Goal: Use online tool/utility: Utilize a website feature to perform a specific function

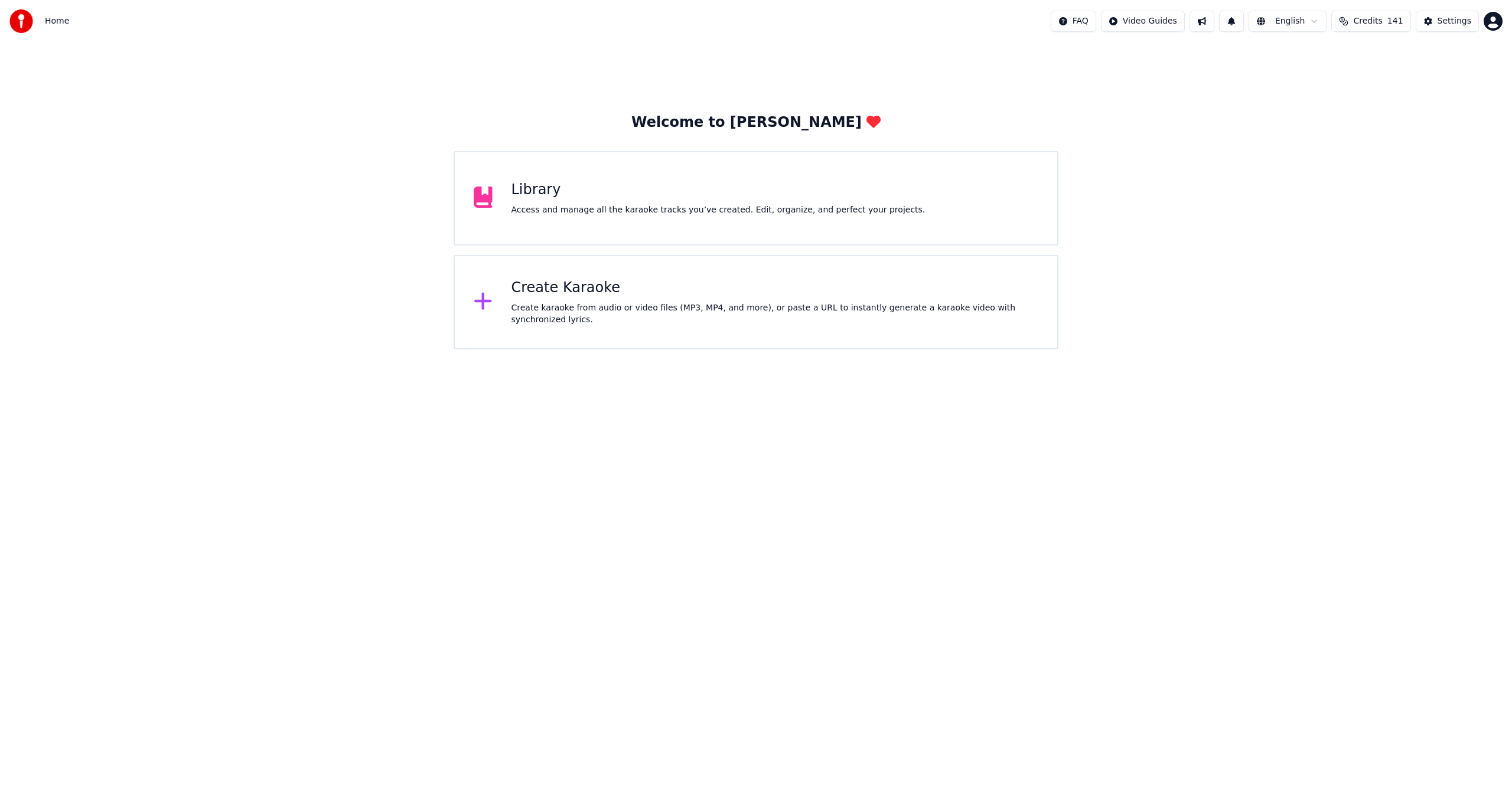
click at [580, 307] on div "Create karaoke from audio or video files (MP3, MP4, and more), or paste a URL t…" at bounding box center [775, 314] width 528 height 24
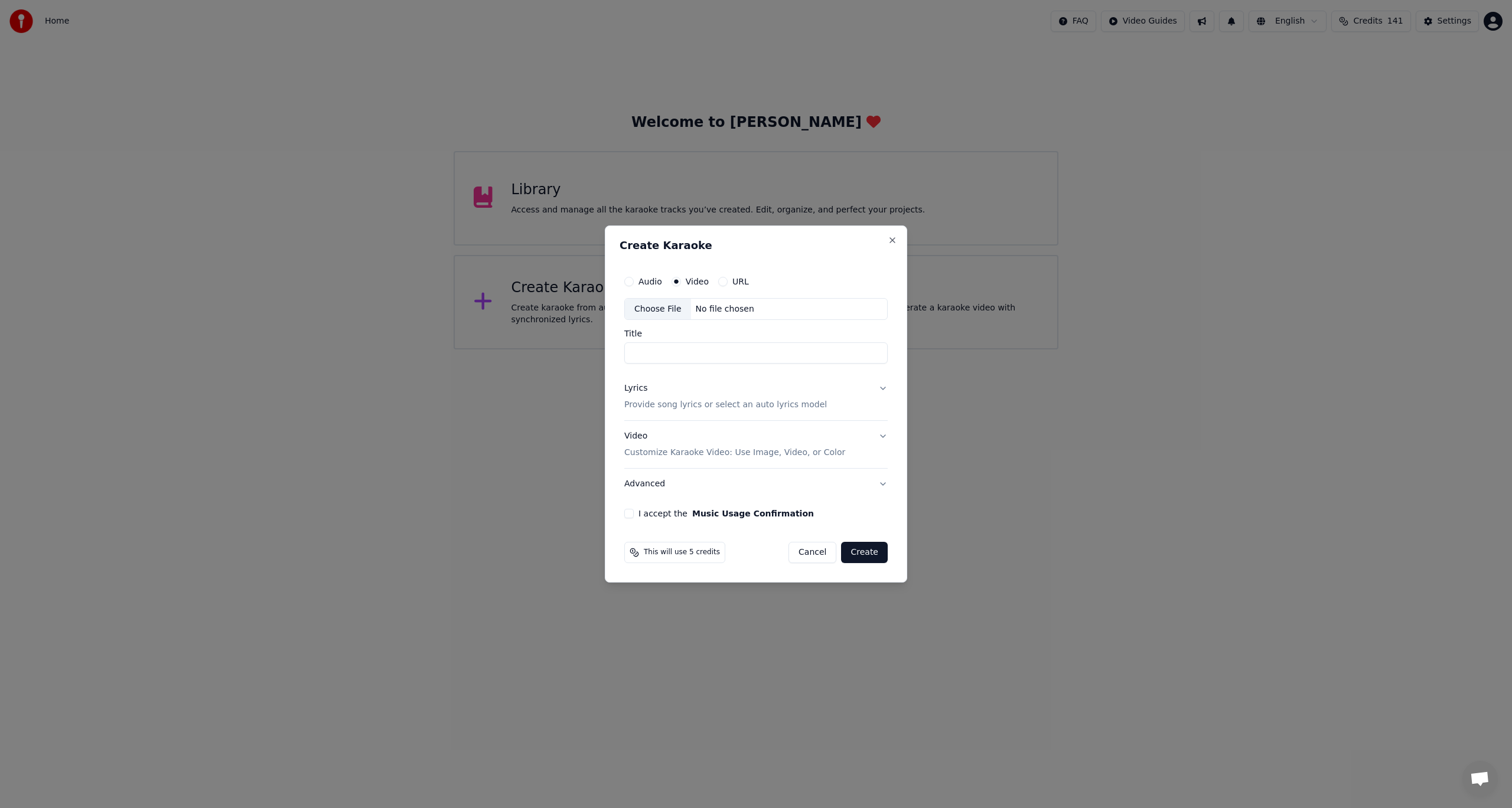
scroll to position [142, 0]
click at [648, 283] on label "Audio" at bounding box center [650, 281] width 24 height 8
click at [634, 283] on button "Audio" at bounding box center [629, 281] width 10 height 10
click at [657, 307] on div "Choose File" at bounding box center [658, 309] width 66 height 21
type input "**"
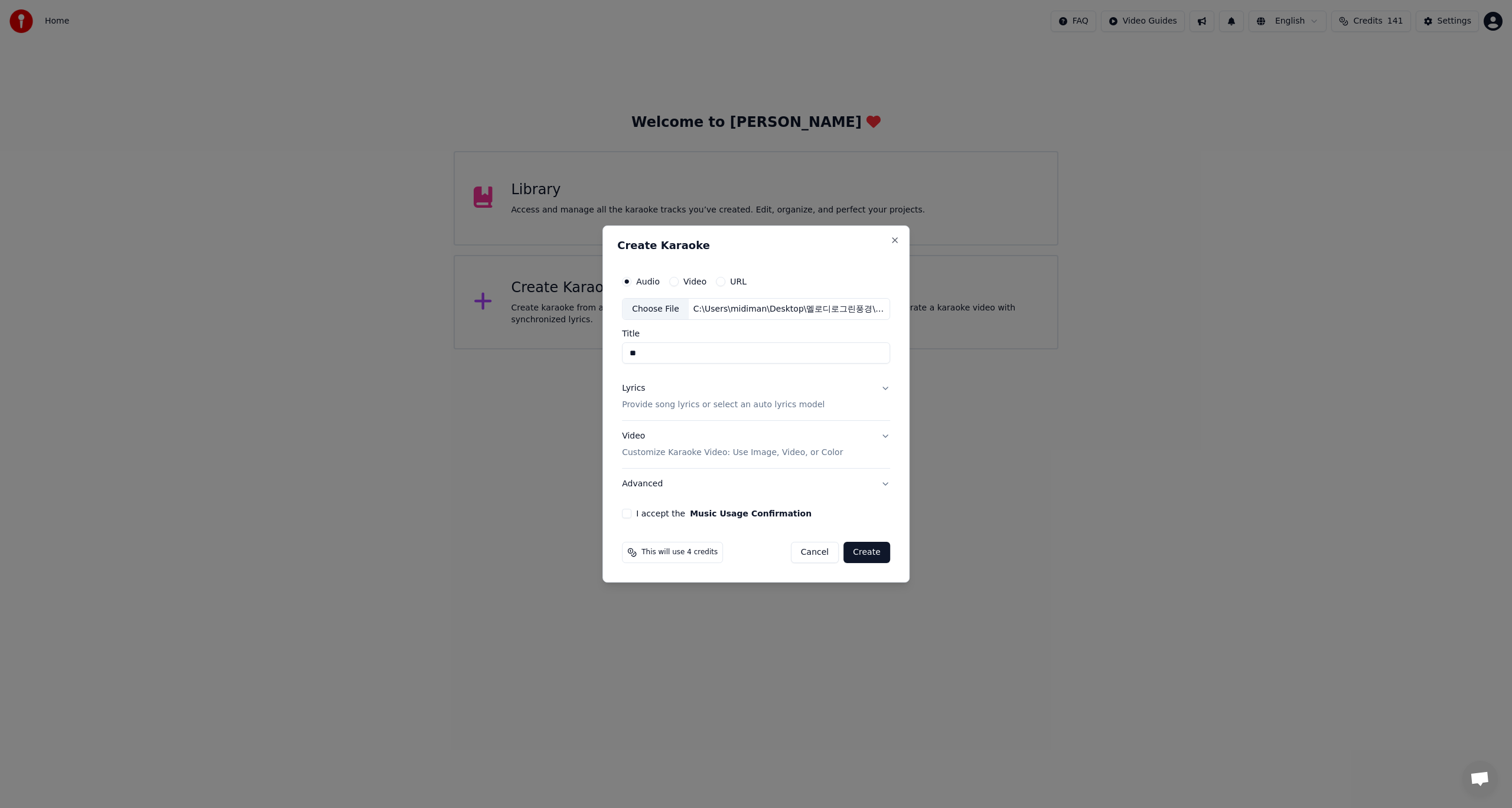
click at [885, 388] on button "Lyrics Provide song lyrics or select an auto lyrics model" at bounding box center [756, 397] width 268 height 47
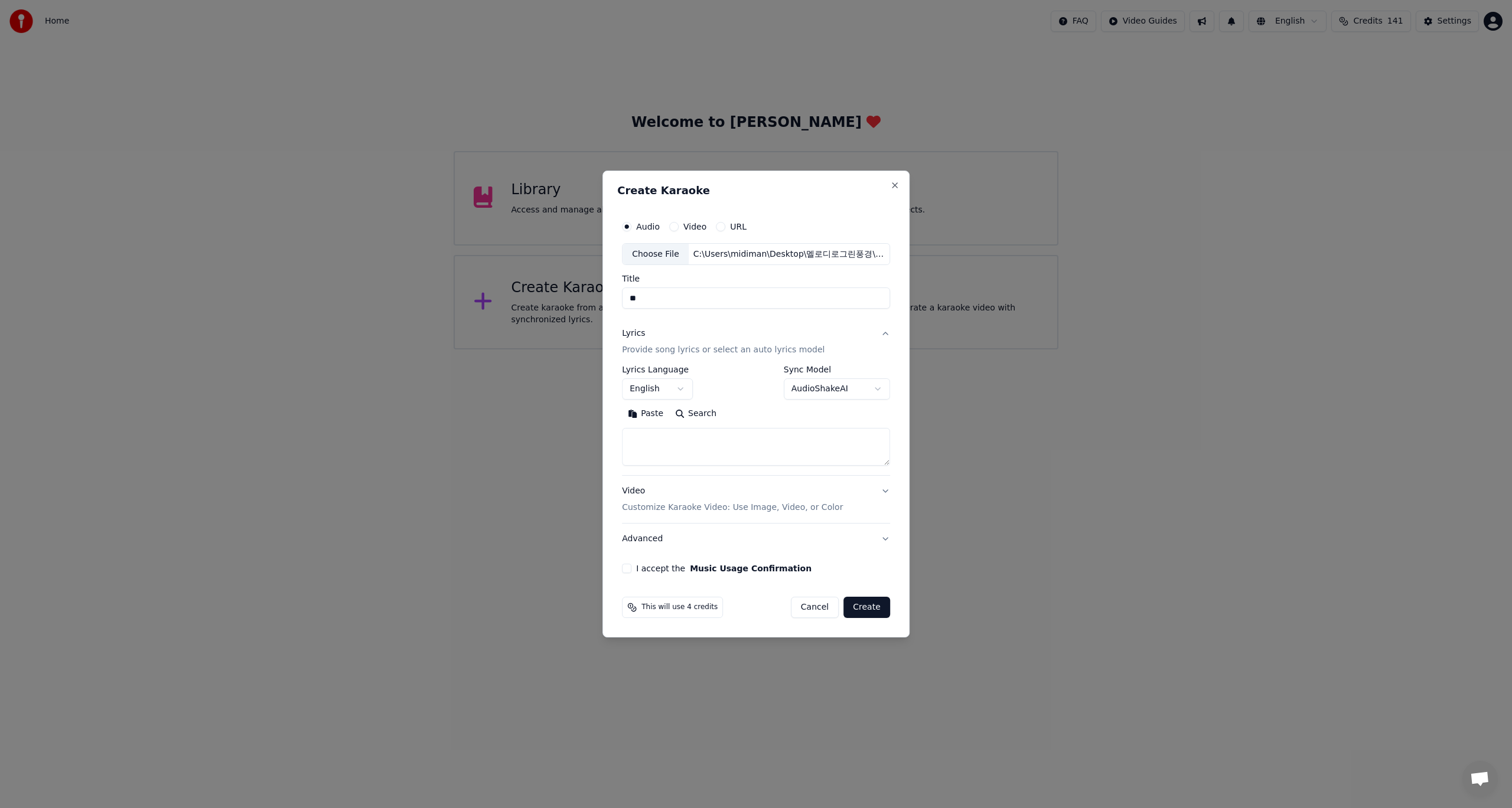
click at [663, 349] on body "Home FAQ Video Guides English Credits 141 Settings Welcome to Youka Library Acc…" at bounding box center [756, 175] width 1512 height 349
select select "**"
click at [875, 349] on body "Home FAQ Video Guides English Credits 141 Settings Welcome to Youka Library Acc…" at bounding box center [756, 175] width 1512 height 349
select select "**********"
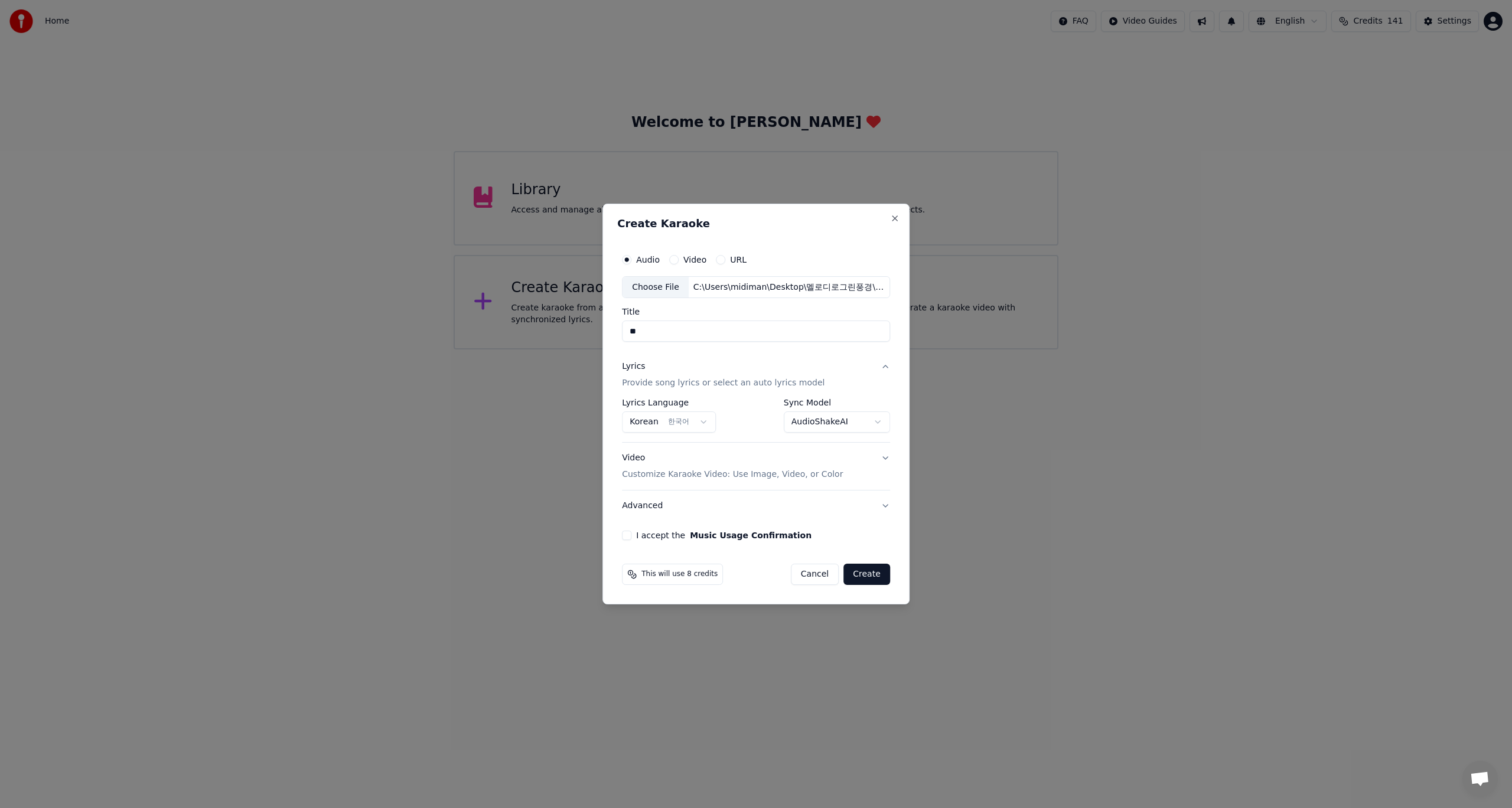
click at [631, 532] on button "I accept the Music Usage Confirmation" at bounding box center [627, 535] width 10 height 10
click at [885, 457] on button "Video Customize Karaoke Video: Use Image, Video, or Color" at bounding box center [756, 466] width 268 height 47
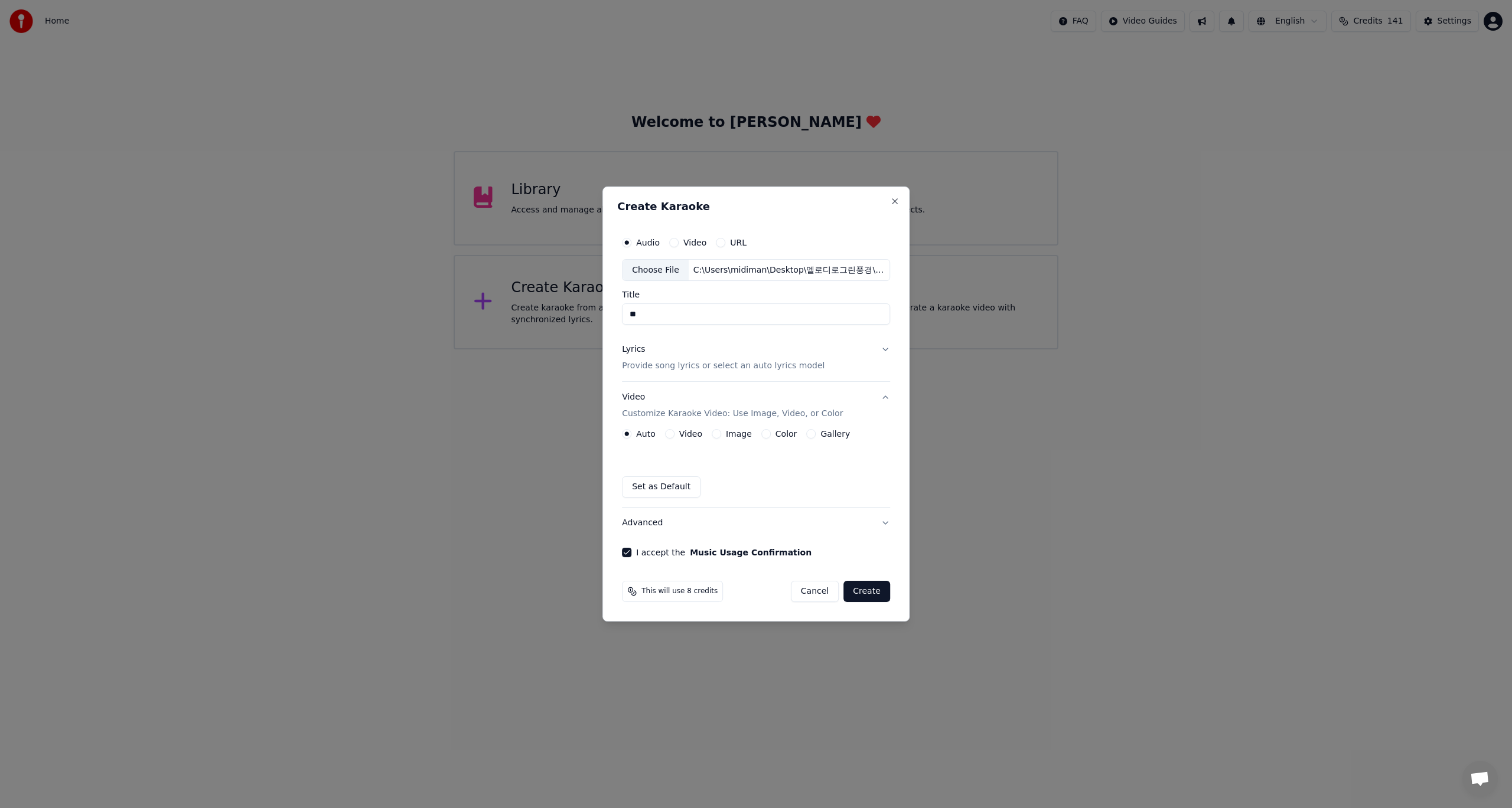
click at [816, 590] on button "Cancel" at bounding box center [815, 591] width 48 height 21
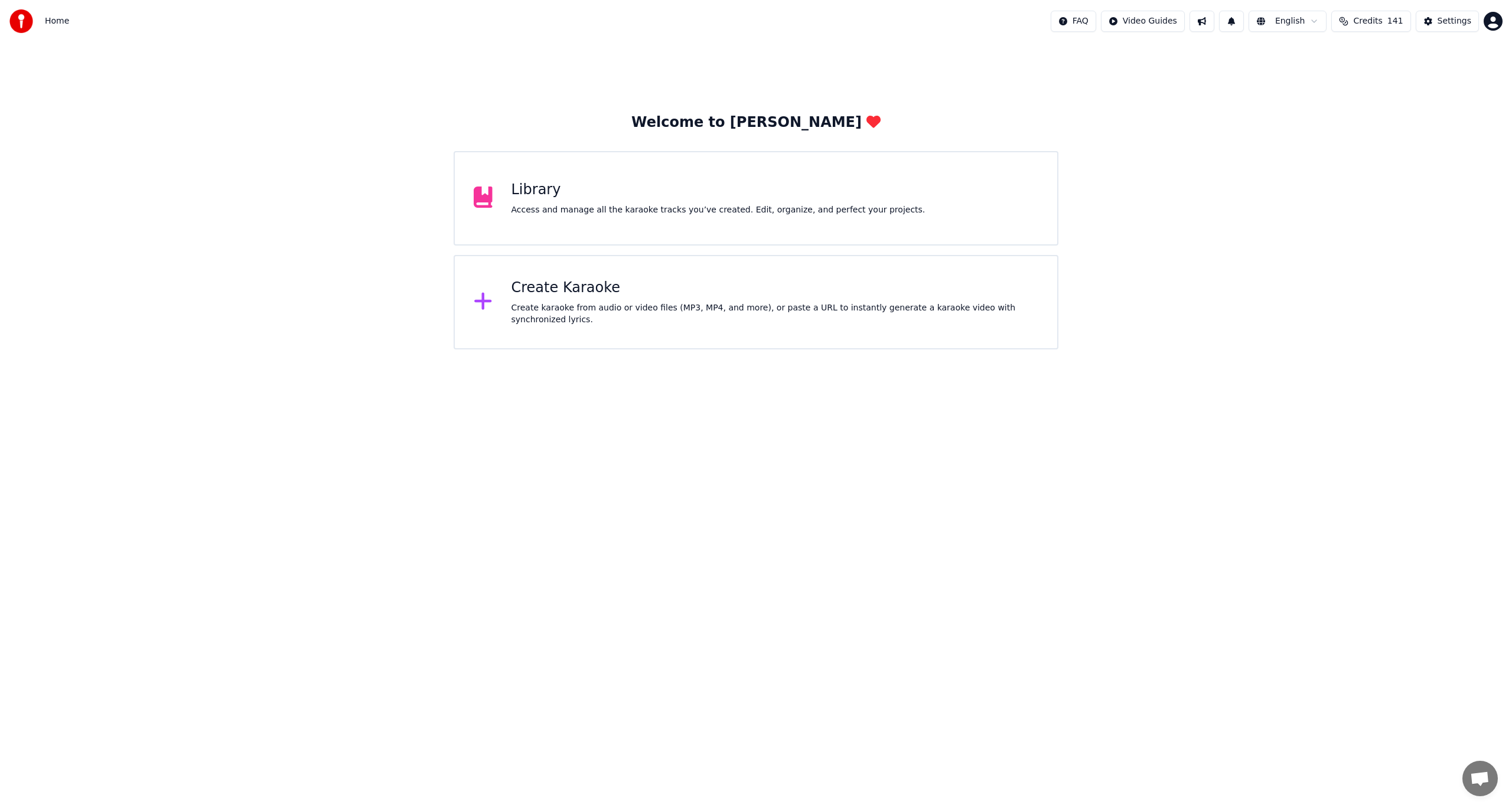
click at [906, 349] on html "Home FAQ Video Guides English Credits 141 Settings Welcome to Youka Library Acc…" at bounding box center [756, 175] width 1512 height 349
click at [544, 304] on div "Create karaoke from audio or video files (MP3, MP4, and more), or paste a URL t…" at bounding box center [775, 314] width 528 height 24
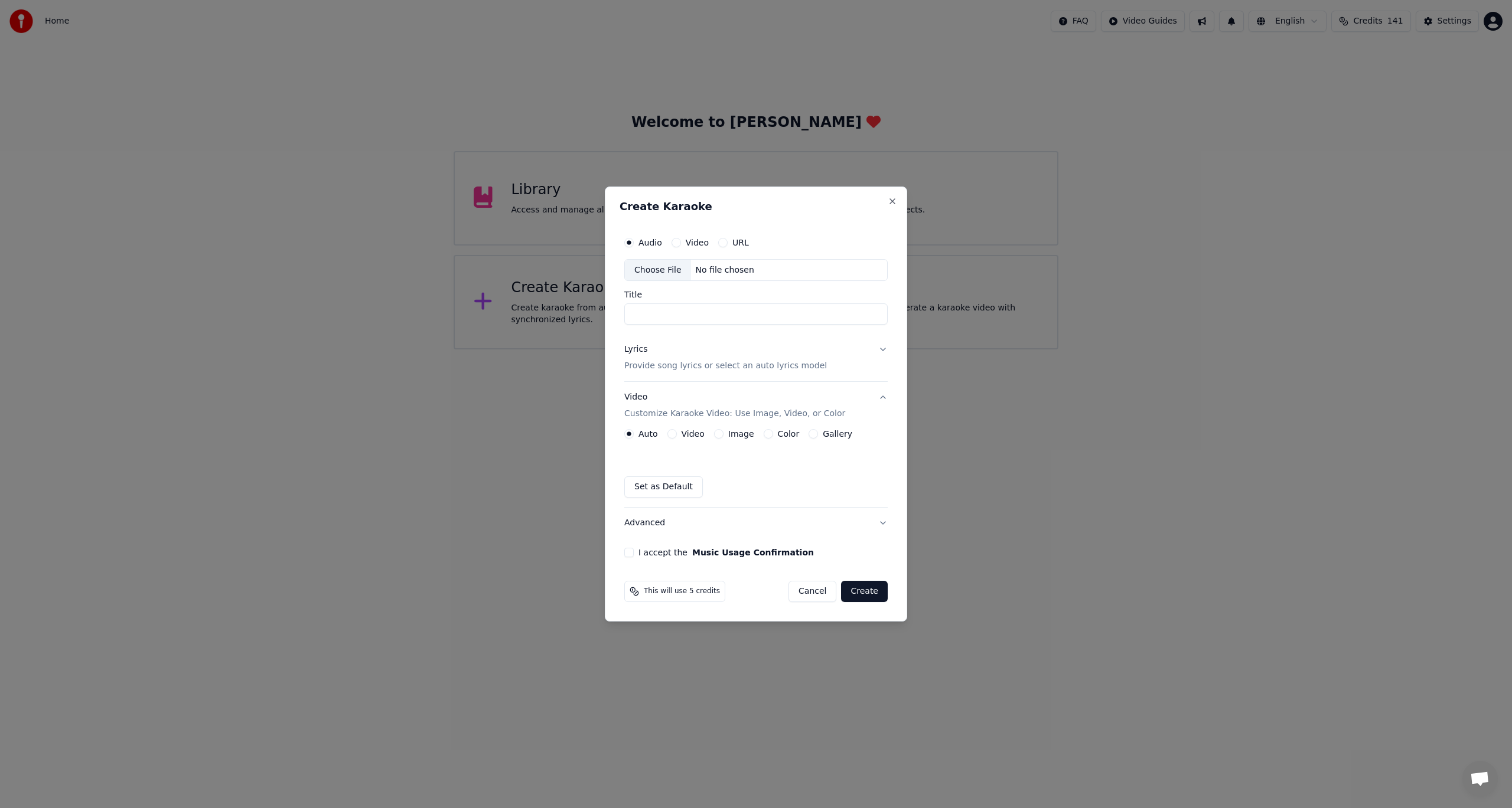
click at [672, 433] on button "Video" at bounding box center [672, 433] width 10 height 10
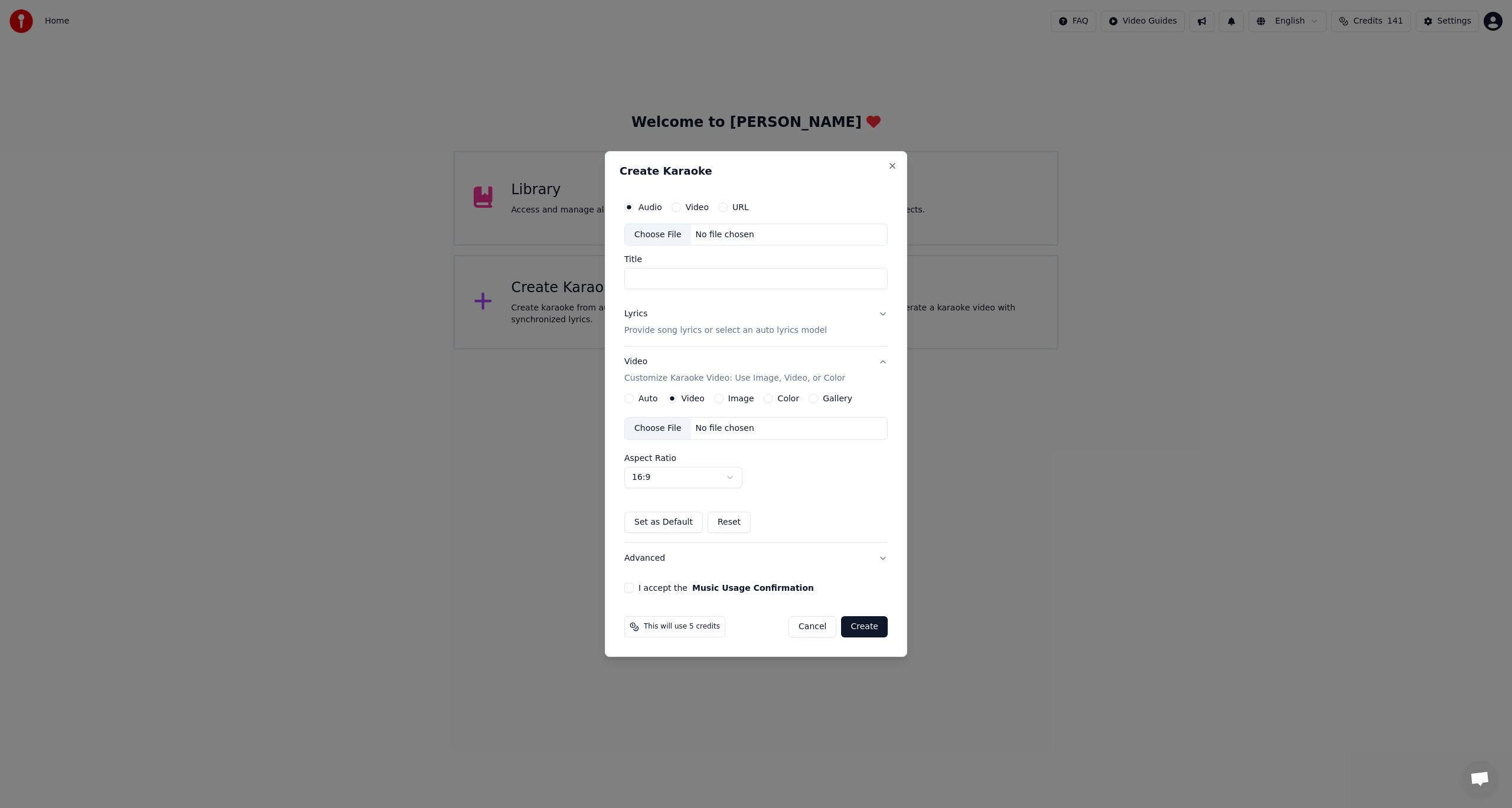
click at [732, 349] on body "Home FAQ Video Guides English Credits 141 Settings Welcome to Youka Library Acc…" at bounding box center [756, 175] width 1512 height 349
click at [789, 461] on label "Aspect Ratio" at bounding box center [756, 458] width 263 height 8
click at [669, 526] on button "Set as Default" at bounding box center [663, 522] width 78 height 21
click at [725, 526] on button "Reset" at bounding box center [729, 522] width 43 height 21
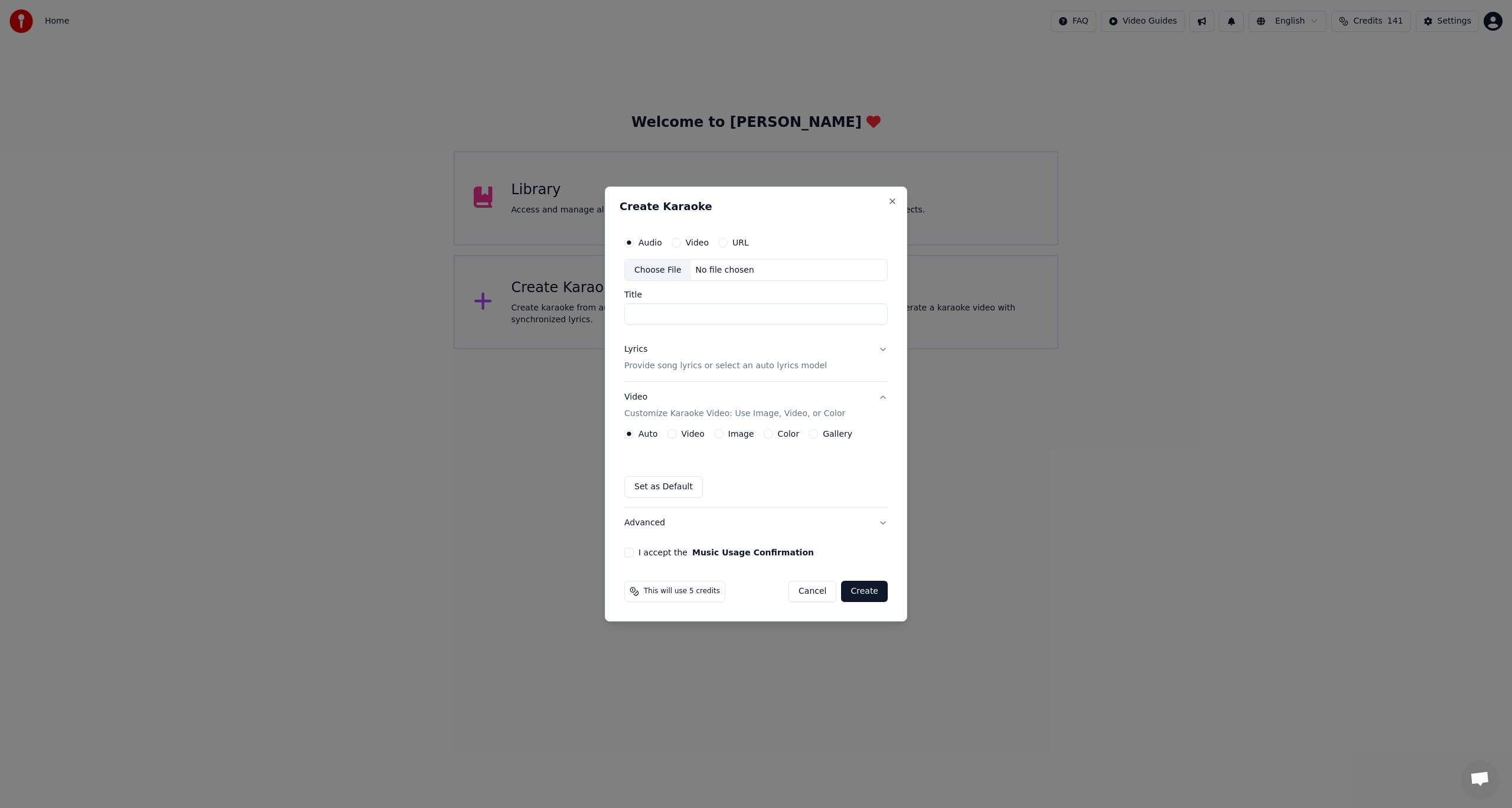
click at [672, 435] on button "Video" at bounding box center [672, 433] width 10 height 10
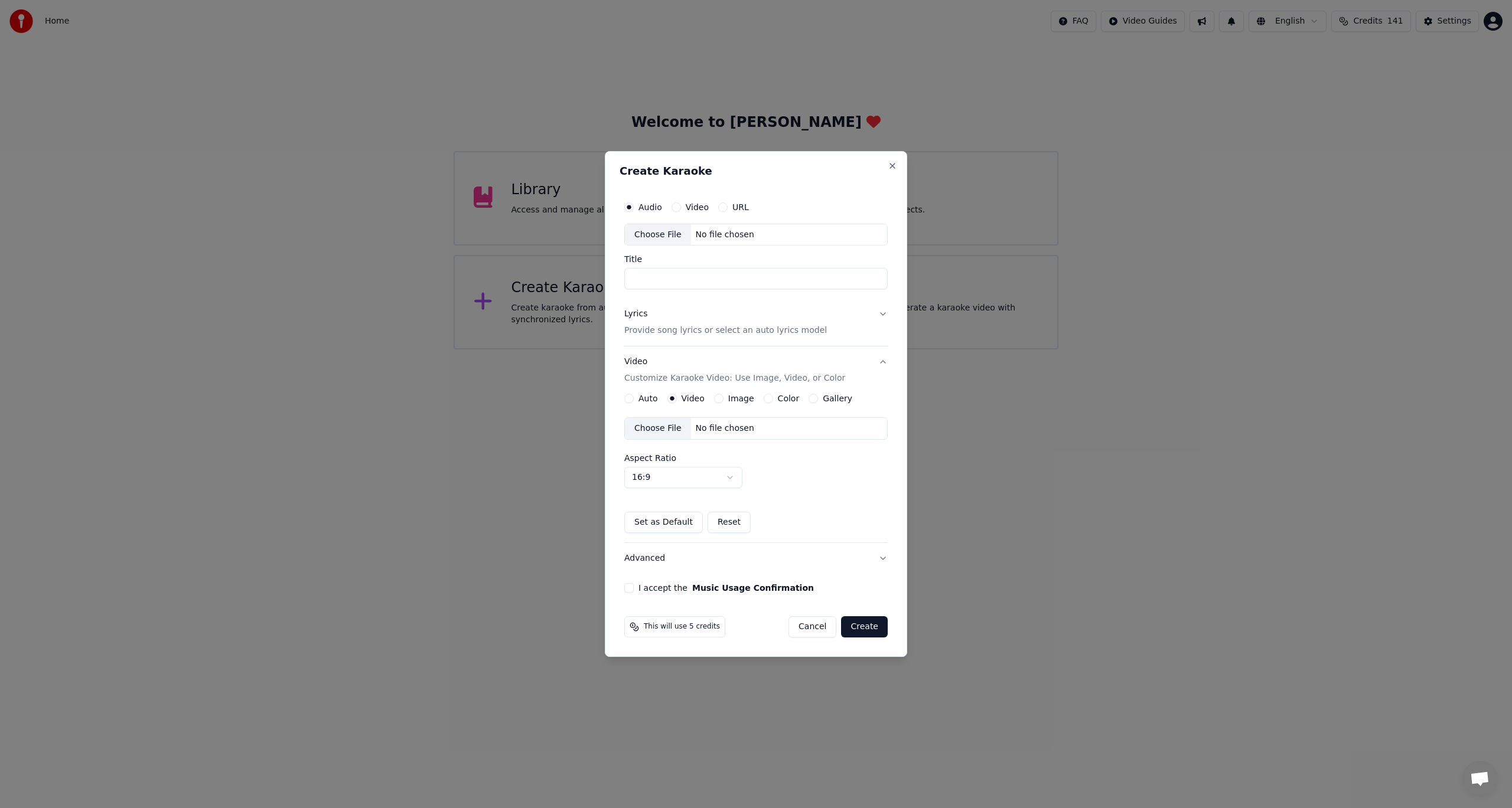
click at [740, 429] on div "No file chosen" at bounding box center [725, 428] width 68 height 12
click at [884, 314] on button "Lyrics Provide song lyrics or select an auto lyrics model" at bounding box center [756, 323] width 263 height 47
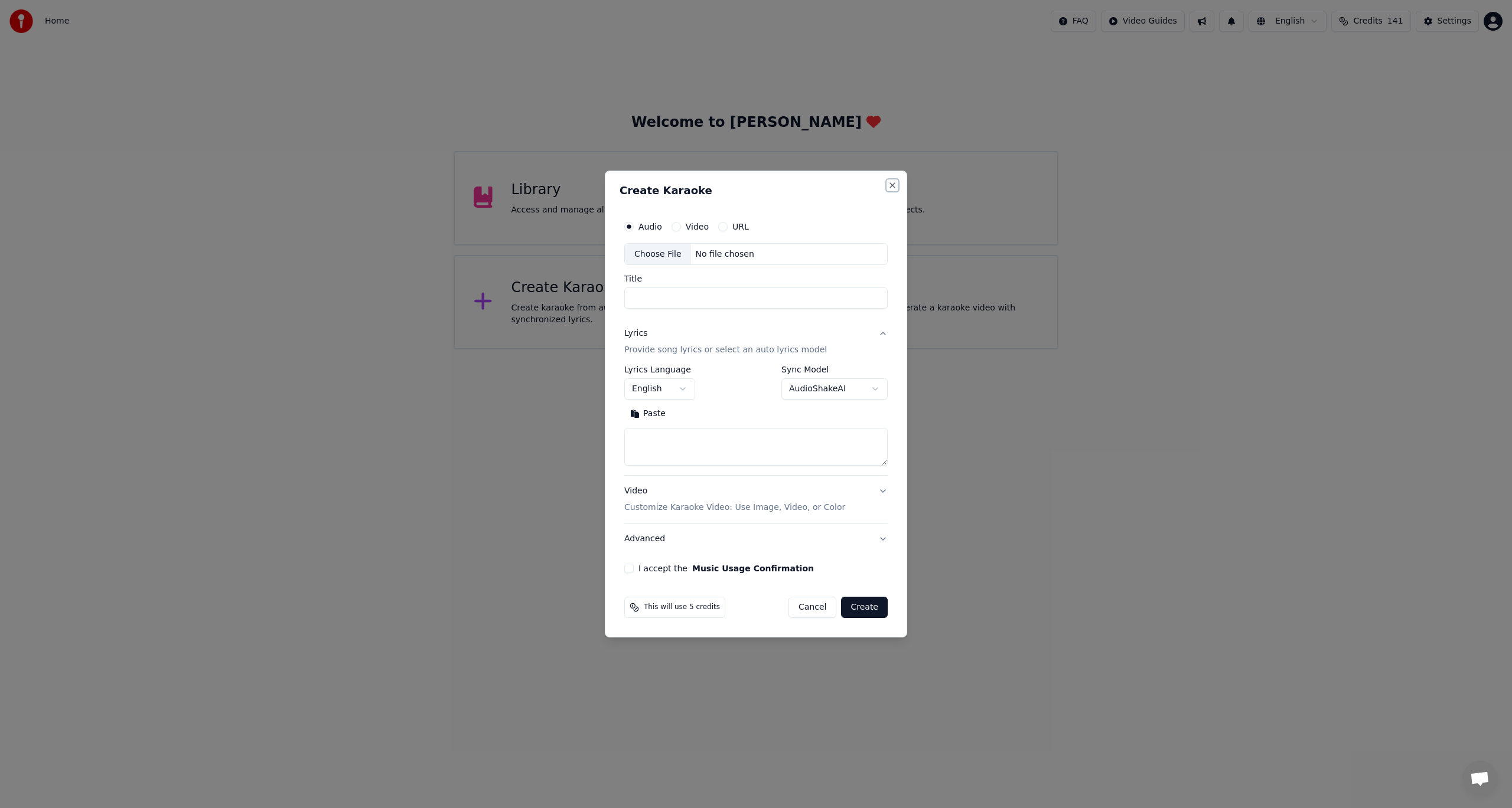
click at [890, 188] on button "Close" at bounding box center [893, 185] width 10 height 10
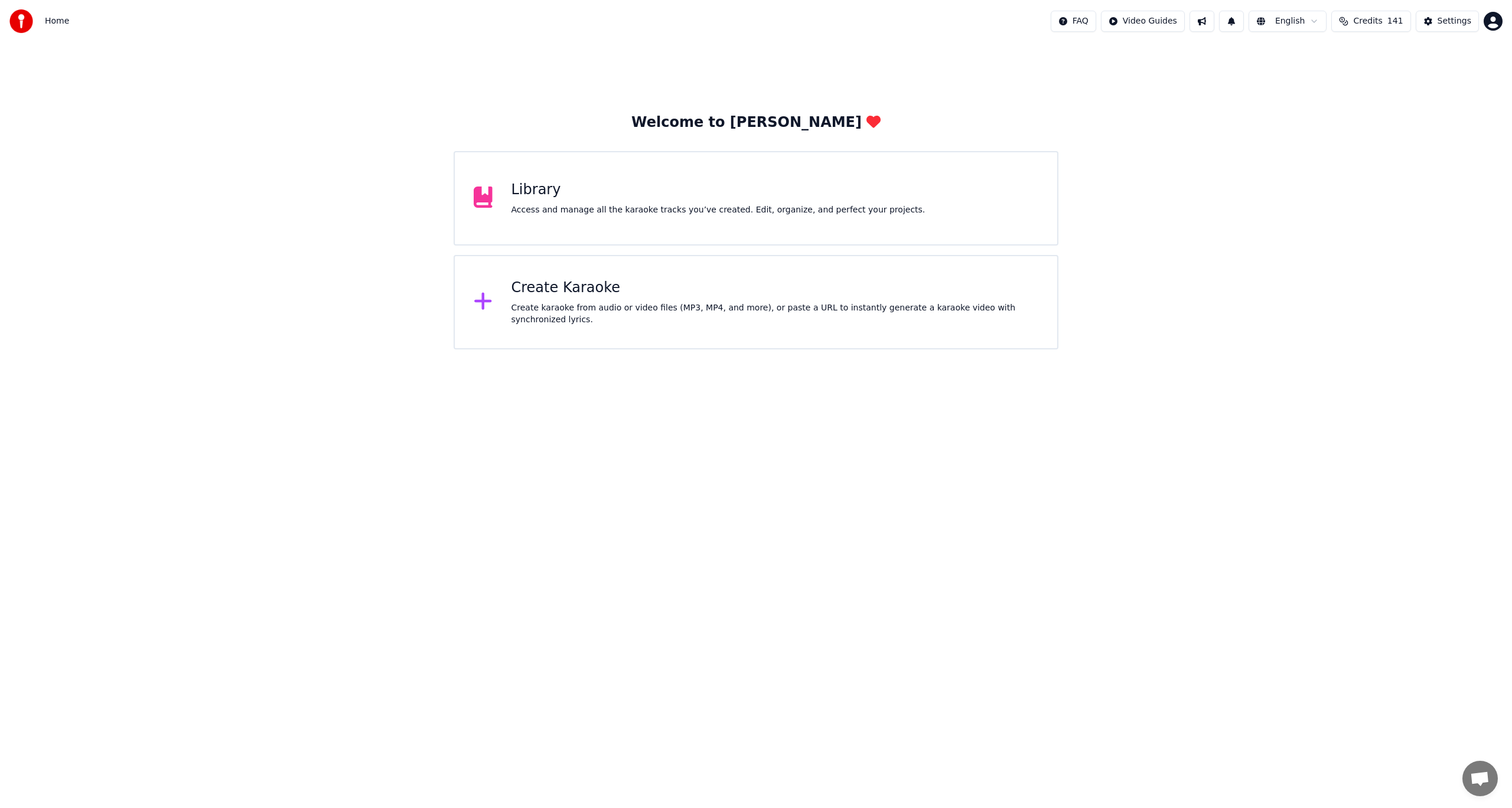
click at [586, 305] on div "Create karaoke from audio or video files (MP3, MP4, and more), or paste a URL t…" at bounding box center [775, 314] width 528 height 24
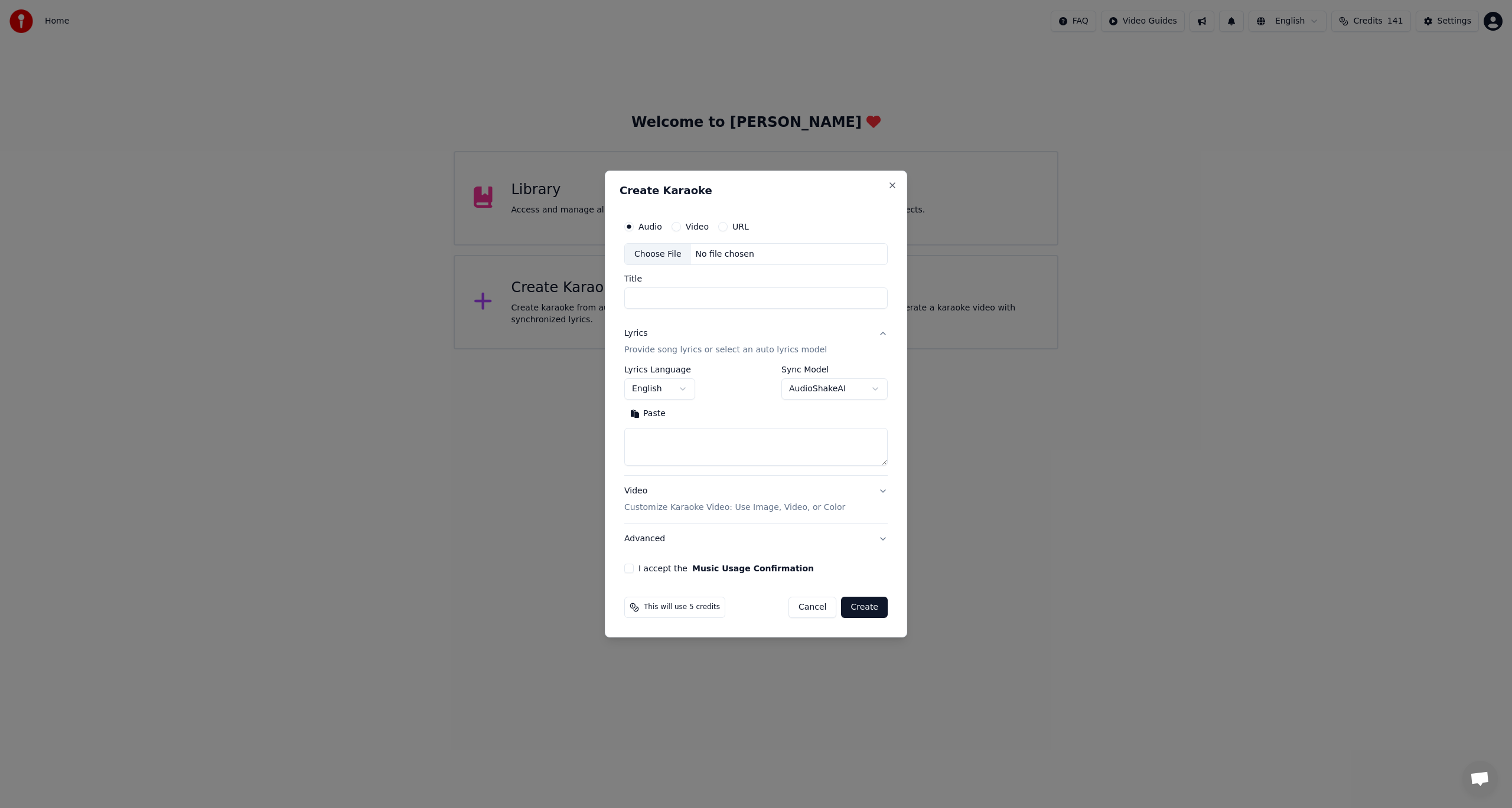
click at [660, 255] on div "Choose File" at bounding box center [658, 254] width 66 height 21
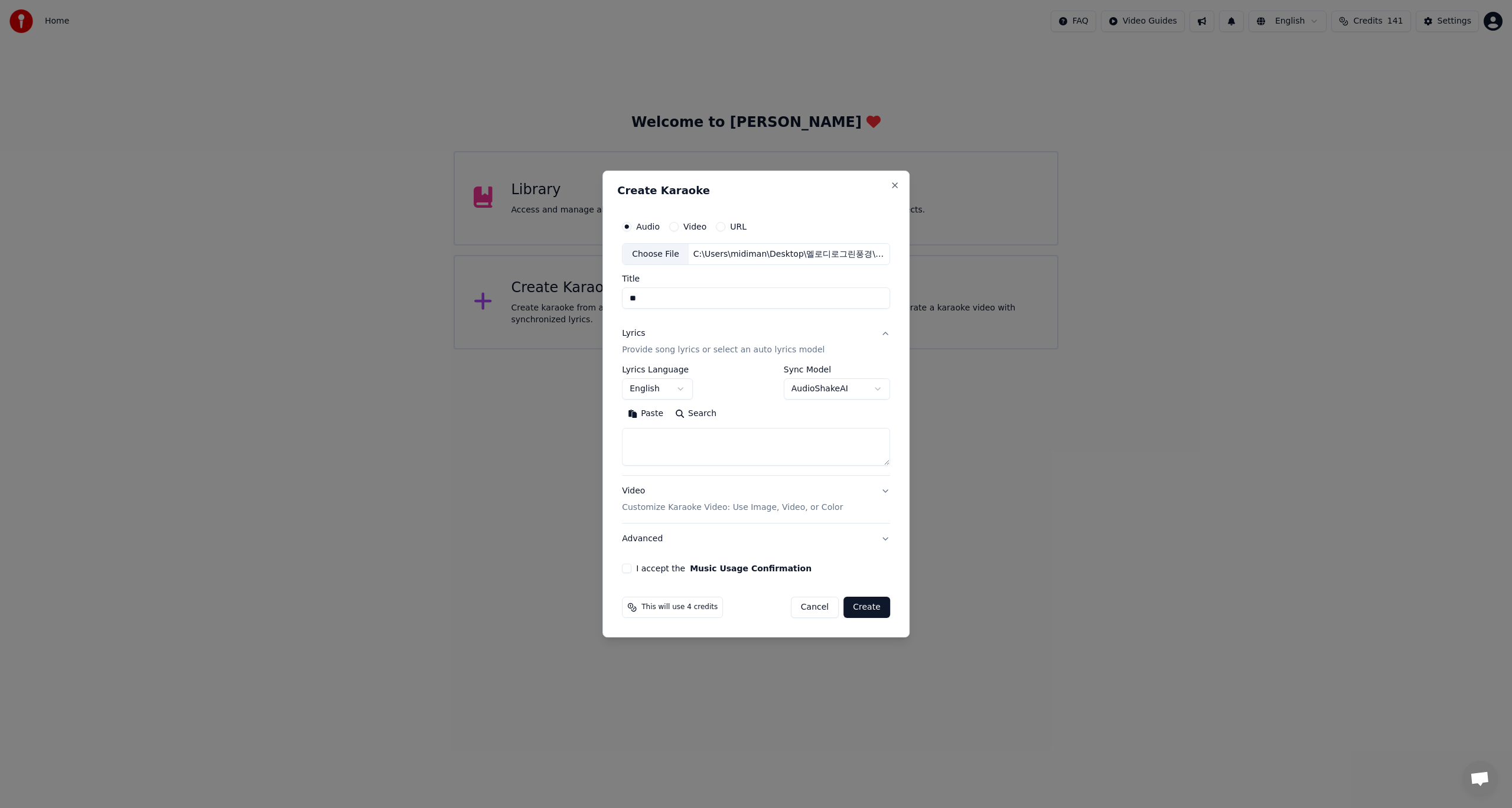
click at [660, 301] on input "**" at bounding box center [756, 298] width 268 height 21
type input "****"
click at [885, 491] on button "Video Customize Karaoke Video: Use Image, Video, or Color" at bounding box center [756, 499] width 268 height 47
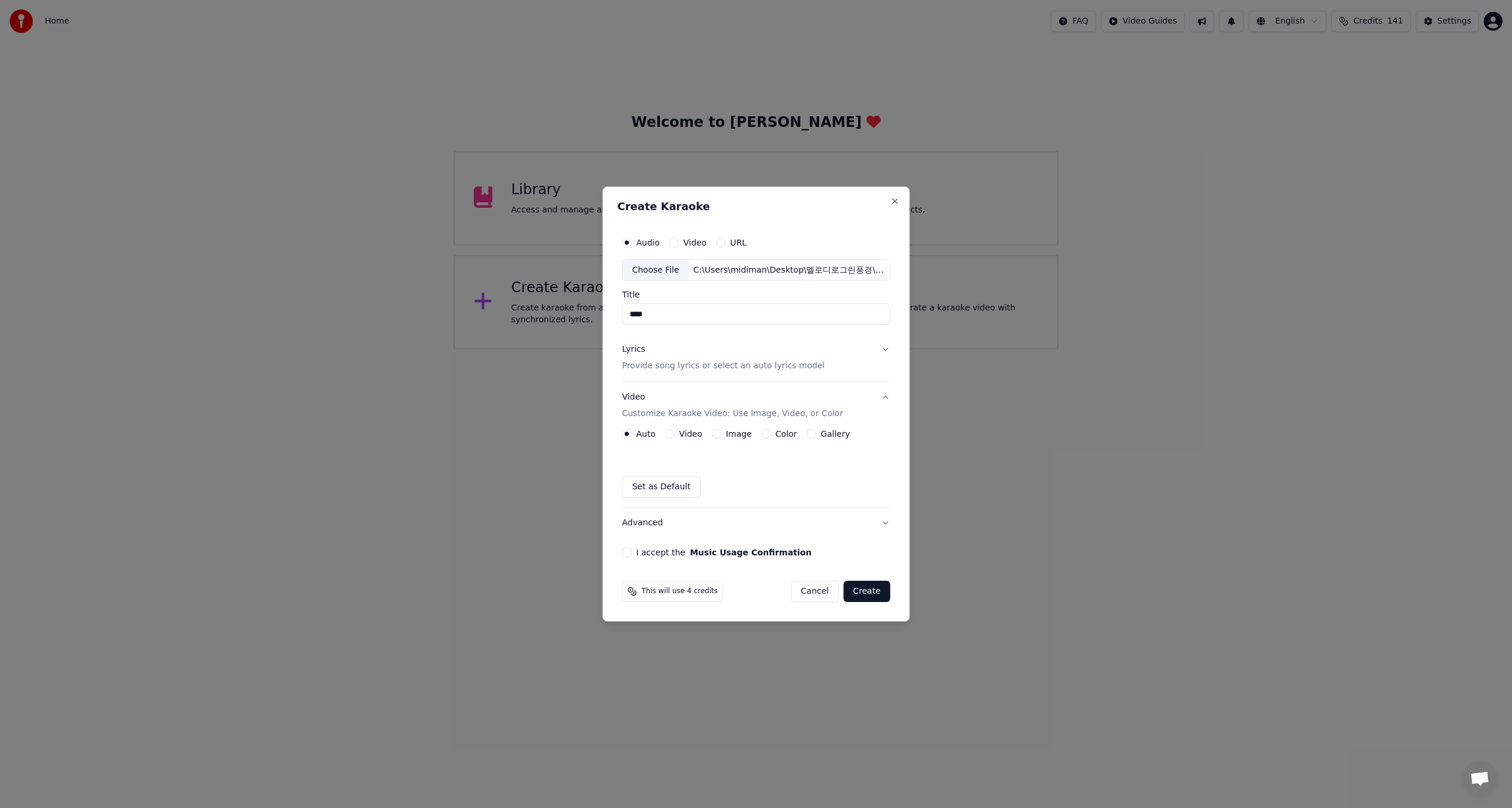
click at [806, 434] on button "Gallery" at bounding box center [811, 433] width 10 height 10
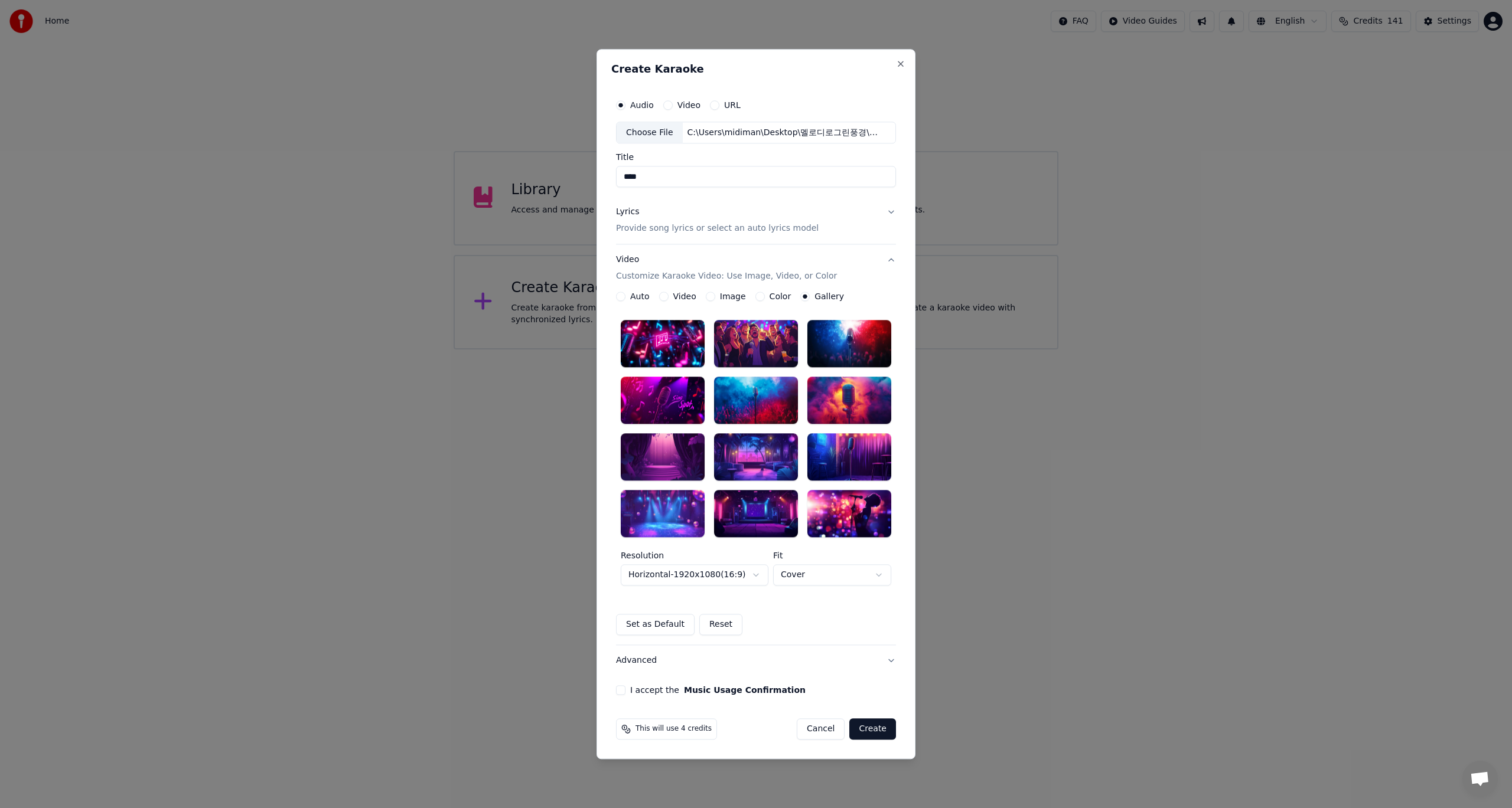
click at [757, 505] on div at bounding box center [756, 513] width 84 height 47
click at [761, 511] on div at bounding box center [756, 513] width 84 height 47
click at [784, 507] on icon at bounding box center [784, 504] width 10 height 10
click at [899, 63] on button "Close" at bounding box center [900, 63] width 10 height 10
